Goal: Task Accomplishment & Management: Use online tool/utility

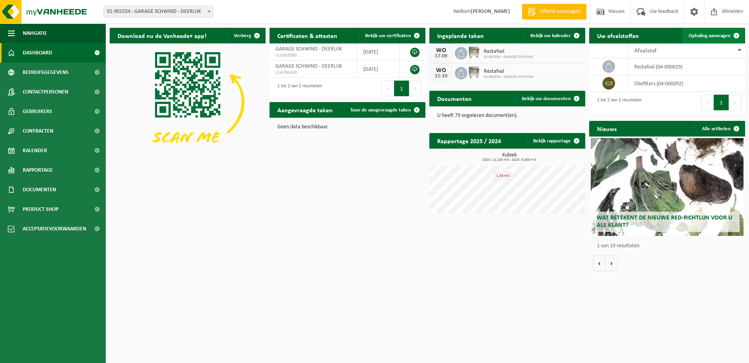
click at [704, 36] on span "Ophaling aanvragen" at bounding box center [709, 35] width 42 height 5
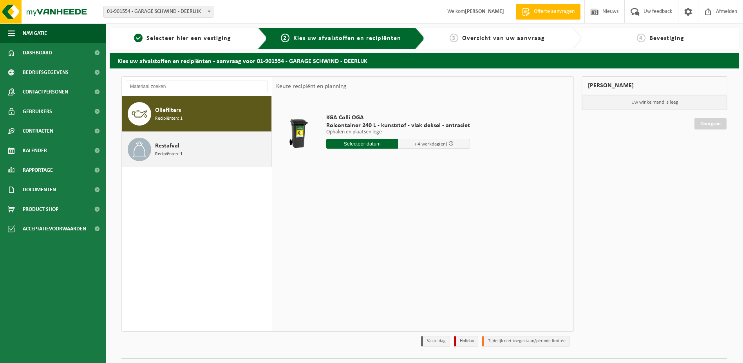
click at [166, 146] on span "Restafval" at bounding box center [167, 145] width 24 height 9
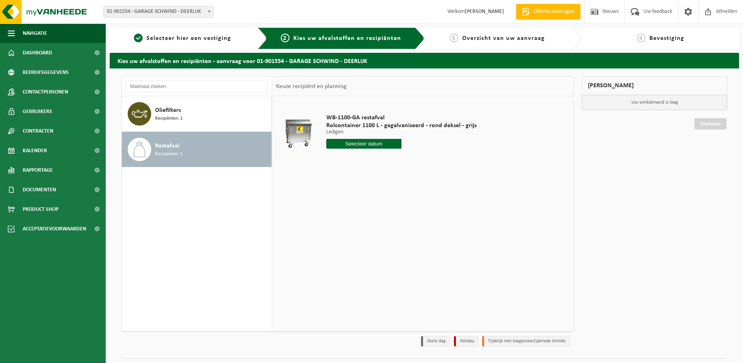
click at [363, 146] on input "text" at bounding box center [363, 144] width 75 height 10
click at [358, 227] on div "20" at bounding box center [361, 226] width 14 height 13
type input "Van 2025-08-20"
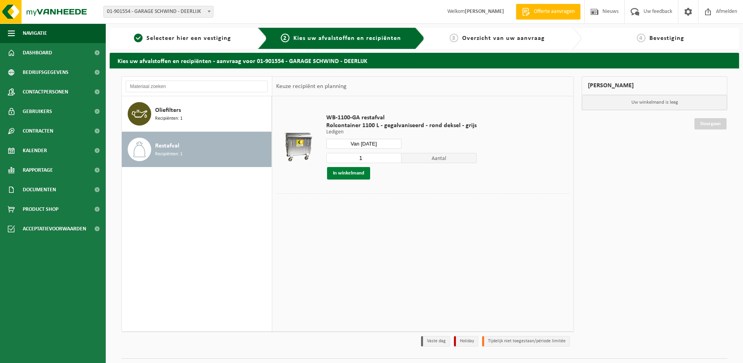
click at [335, 175] on button "In winkelmand" at bounding box center [348, 173] width 43 height 13
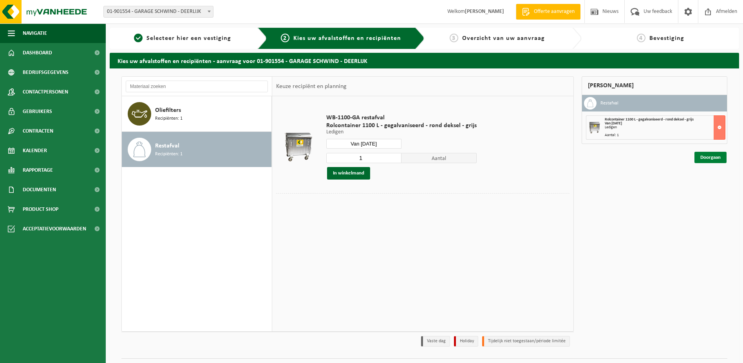
click at [706, 157] on link "Doorgaan" at bounding box center [710, 157] width 32 height 11
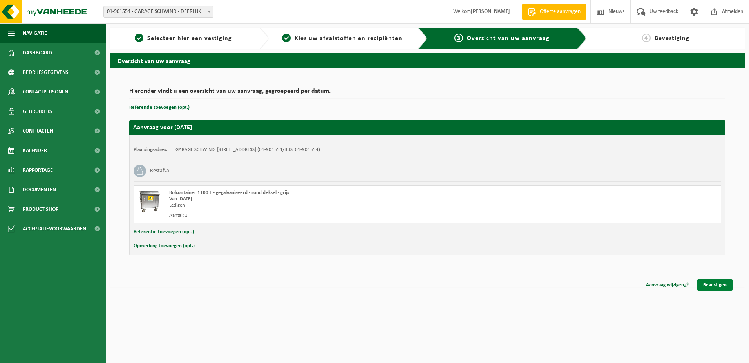
click at [710, 286] on link "Bevestigen" at bounding box center [714, 285] width 35 height 11
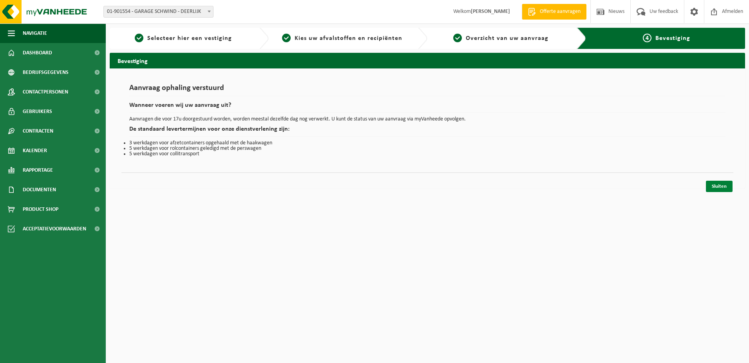
click at [720, 186] on link "Sluiten" at bounding box center [718, 186] width 27 height 11
